Goal: Information Seeking & Learning: Learn about a topic

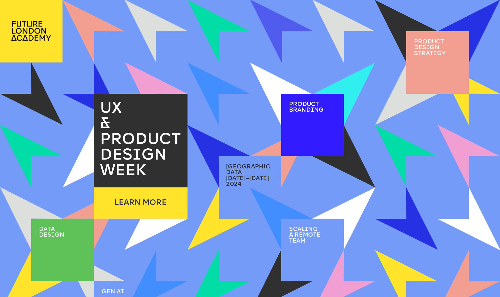
click at [303, 121] on div at bounding box center [312, 125] width 63 height 63
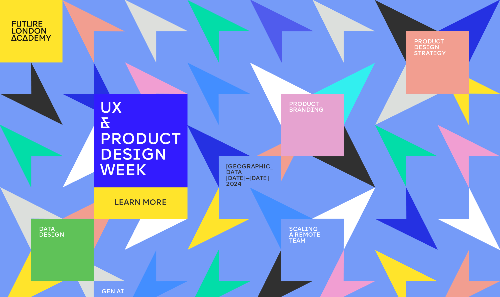
click at [298, 133] on div "2 / 2" at bounding box center [312, 142] width 51 height 20
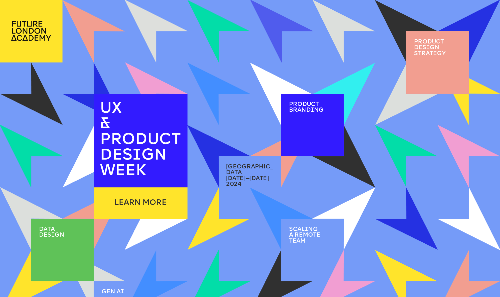
click at [362, 90] on img at bounding box center [344, 94] width 63 height 63
click at [357, 86] on img at bounding box center [344, 94] width 48 height 48
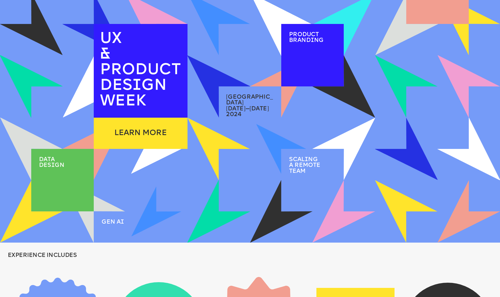
scroll to position [69, 0]
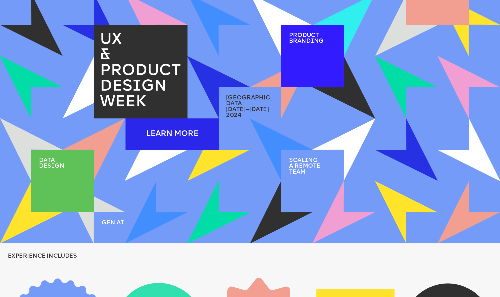
click at [144, 133] on div "LEARN MORE" at bounding box center [173, 134] width 94 height 31
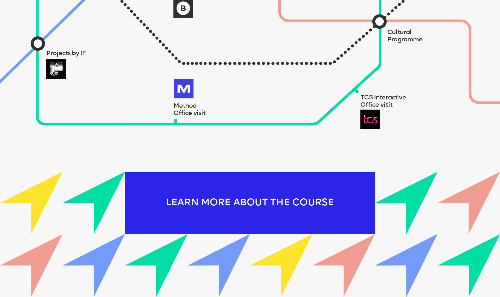
scroll to position [687, 0]
click at [219, 199] on div "LEARN MORE ABOUT THE COURSE" at bounding box center [250, 203] width 250 height 63
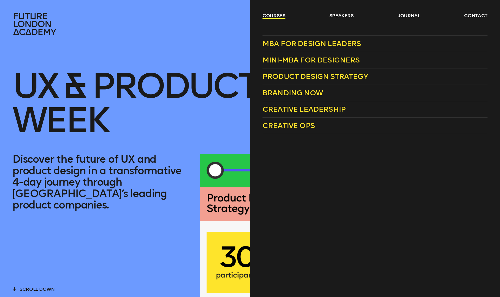
click at [275, 16] on link "courses" at bounding box center [274, 16] width 23 height 6
